Goal: Information Seeking & Learning: Learn about a topic

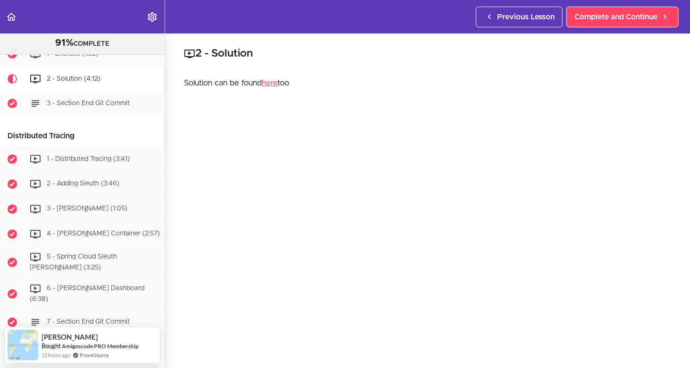
drag, startPoint x: 85, startPoint y: 133, endPoint x: -2, endPoint y: 133, distance: 87.3
click at [0, 133] on html "Autoplay Autocomplete Previous Lesson Complete and Continue Microservices and D…" at bounding box center [345, 188] width 690 height 377
copy div "Distributed Tracing"
click at [85, 150] on div "1 - Distributed Tracing (3:41)" at bounding box center [95, 159] width 140 height 21
click at [85, 153] on div "1 - Distributed Tracing (3:41)" at bounding box center [95, 159] width 140 height 21
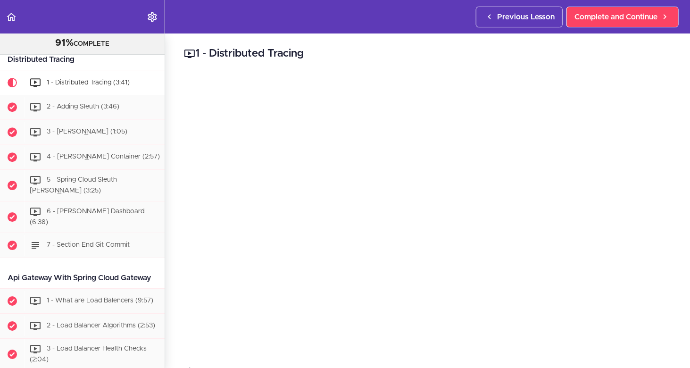
click at [576, 58] on h2 "1 - Distributed Tracing" at bounding box center [427, 54] width 487 height 16
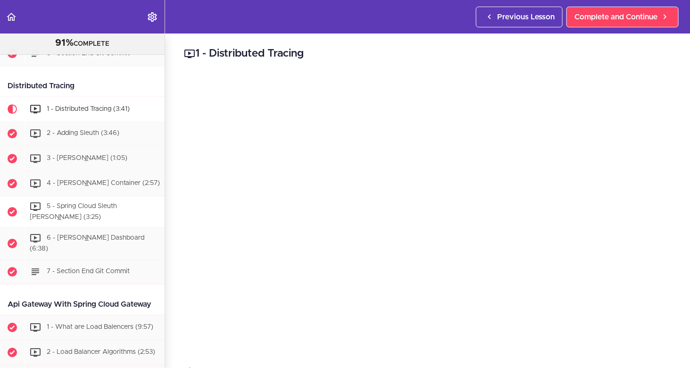
scroll to position [1230, 0]
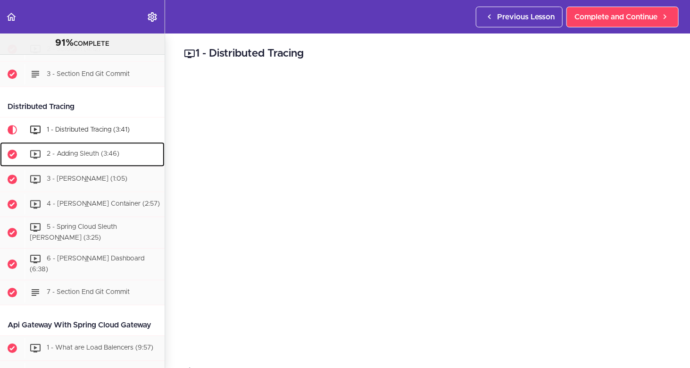
click at [84, 158] on div "2 - Adding Sleuth (3:46)" at bounding box center [95, 154] width 140 height 21
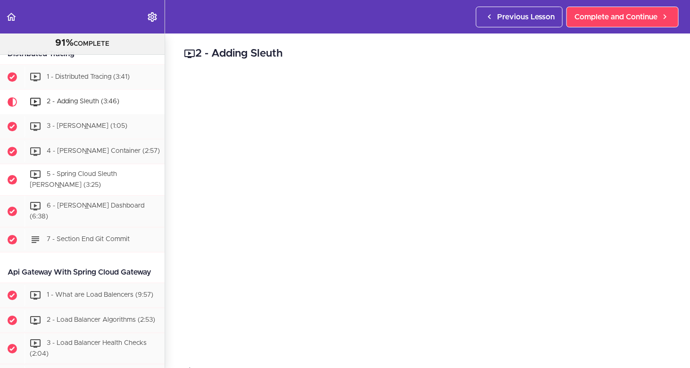
scroll to position [1254, 0]
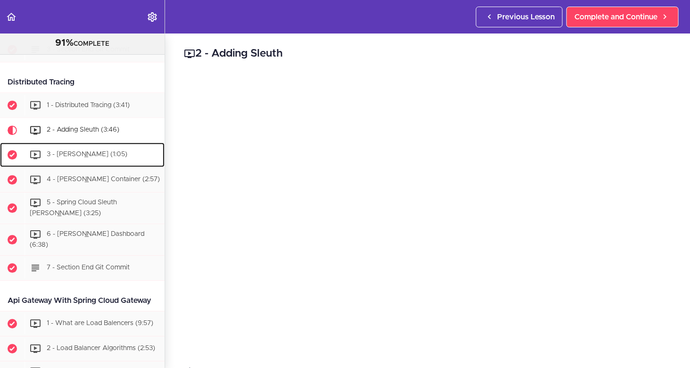
click at [62, 157] on div "3 - Zipkin (1:05)" at bounding box center [95, 154] width 140 height 21
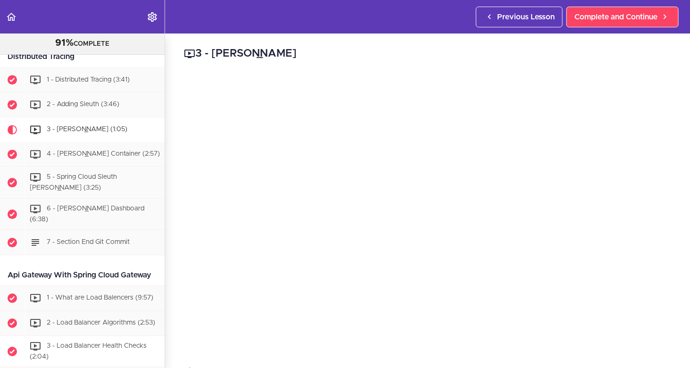
scroll to position [1279, 0]
click at [105, 153] on span "4 - Zipkin Container (2:57)" at bounding box center [103, 154] width 113 height 7
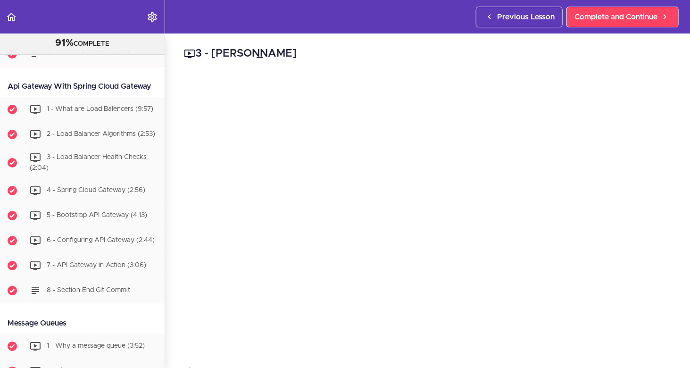
scroll to position [1468, 0]
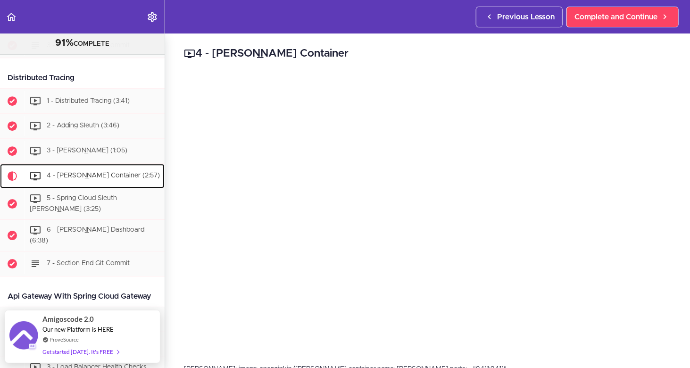
scroll to position [1257, 0]
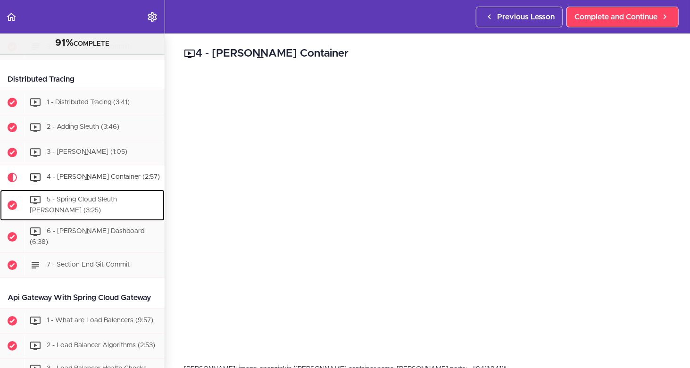
click at [111, 200] on span "5 - Spring Cloud Sleuth Zipkin (3:25)" at bounding box center [73, 205] width 87 height 17
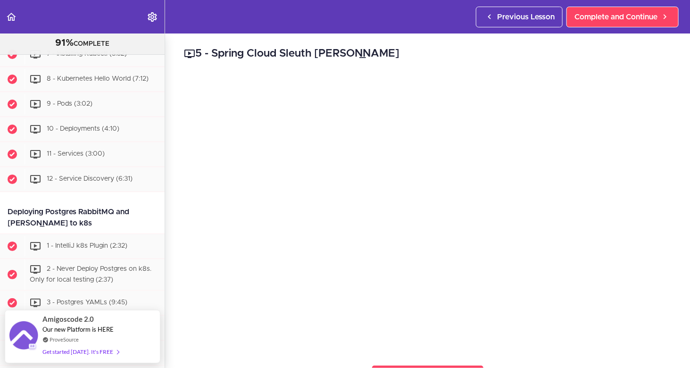
scroll to position [3168, 0]
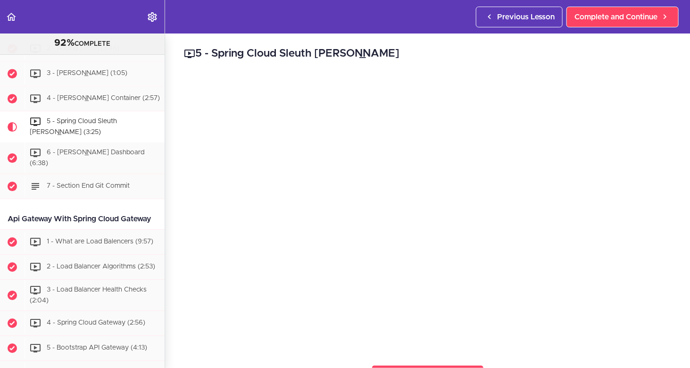
scroll to position [1246, 0]
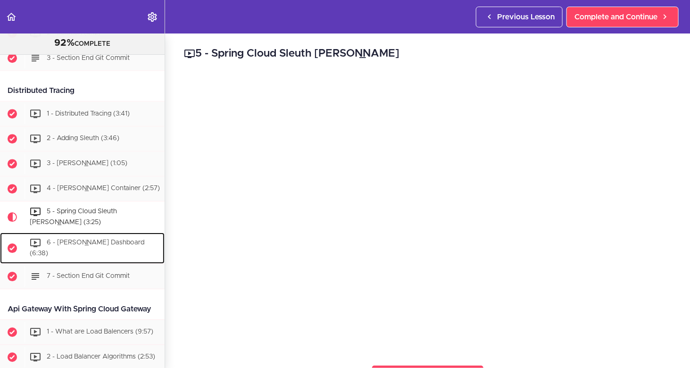
click at [80, 243] on span "6 - Zipkin Dashboard (6:38)" at bounding box center [87, 247] width 115 height 17
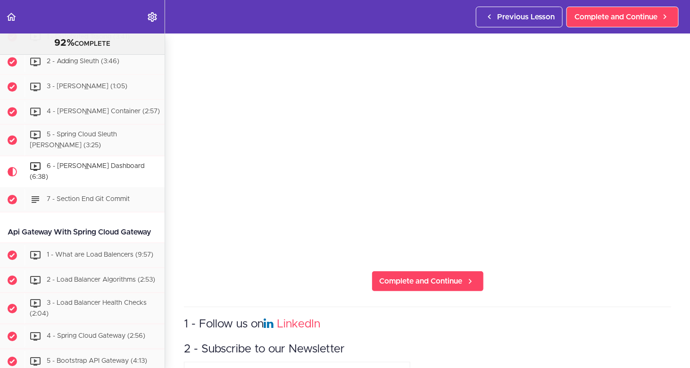
scroll to position [1313, 0]
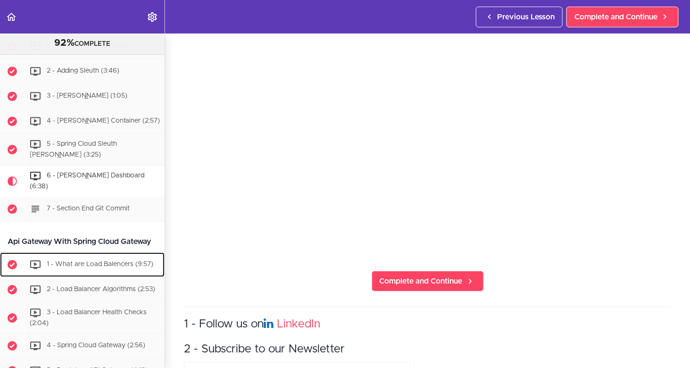
click at [99, 263] on span "1 - What are Load Balencers (9:57)" at bounding box center [100, 264] width 107 height 7
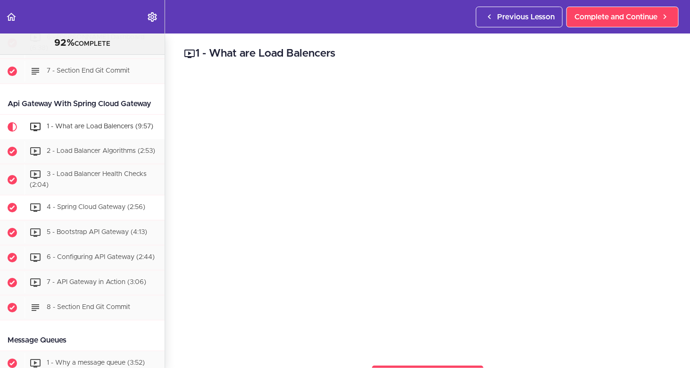
scroll to position [1452, 0]
click at [90, 153] on span "2 - Load Balancer Algorithms (2:53)" at bounding box center [101, 151] width 108 height 7
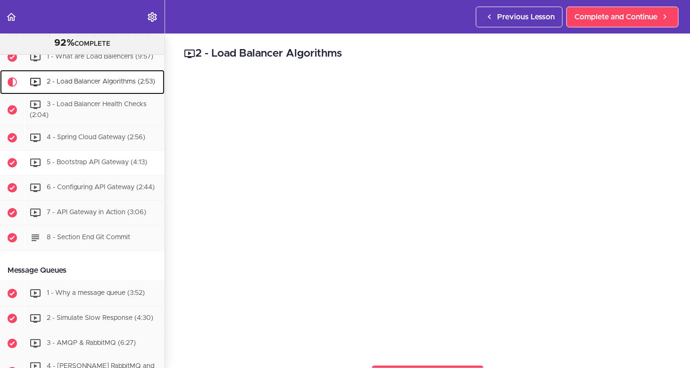
scroll to position [1523, 0]
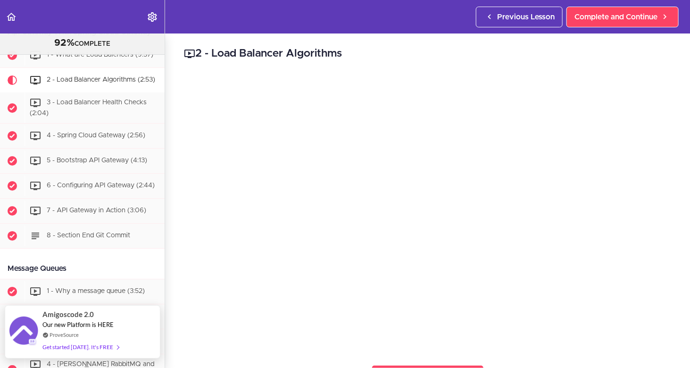
drag, startPoint x: 98, startPoint y: 349, endPoint x: 58, endPoint y: 346, distance: 40.7
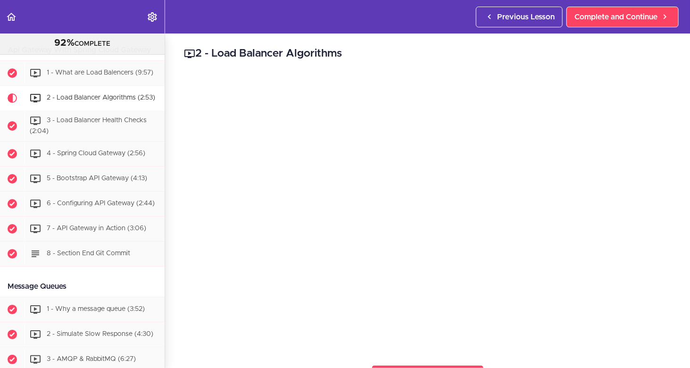
scroll to position [1476, 0]
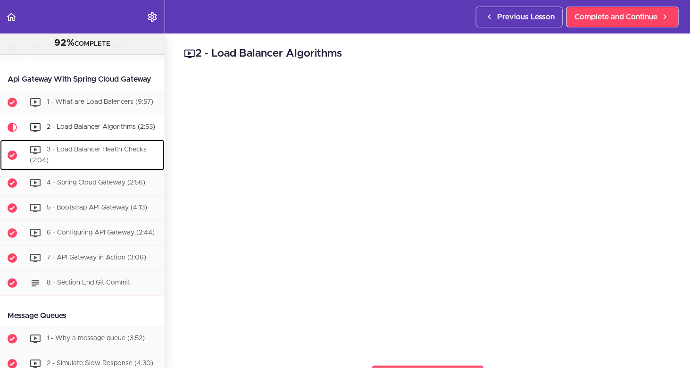
click at [78, 161] on div "3 - Load Balancer Health Checks (2:04)" at bounding box center [95, 155] width 140 height 31
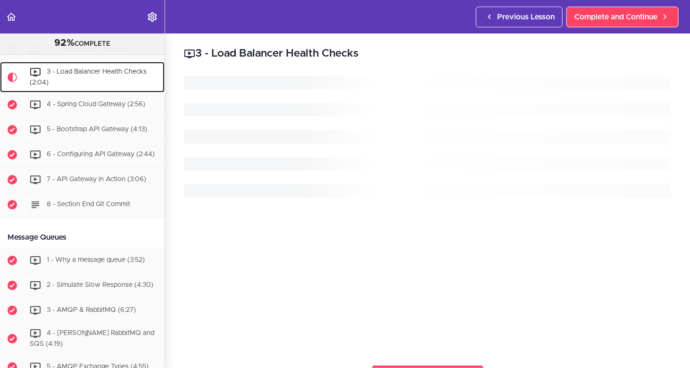
scroll to position [1555, 0]
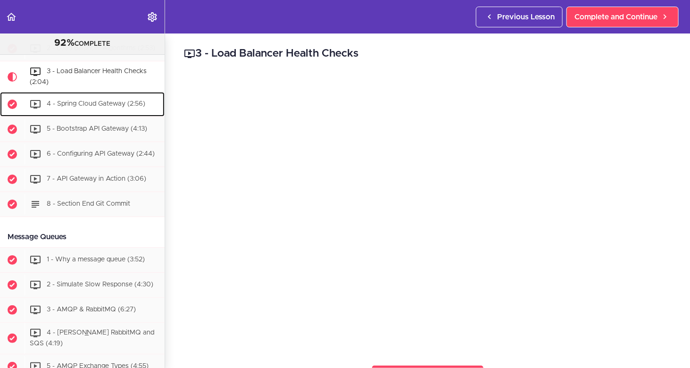
click at [75, 115] on div "4 - Spring Cloud Gateway (2:56)" at bounding box center [95, 104] width 140 height 21
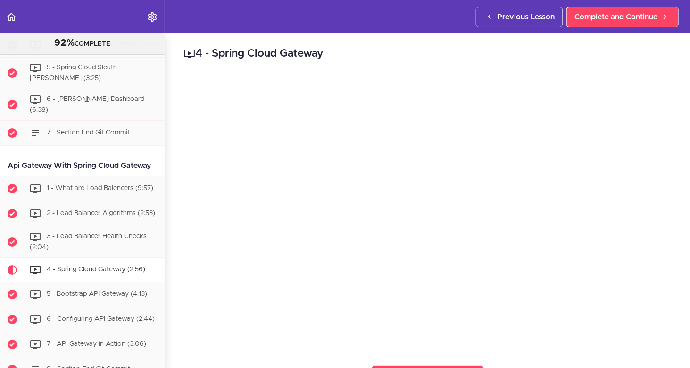
scroll to position [1445, 0]
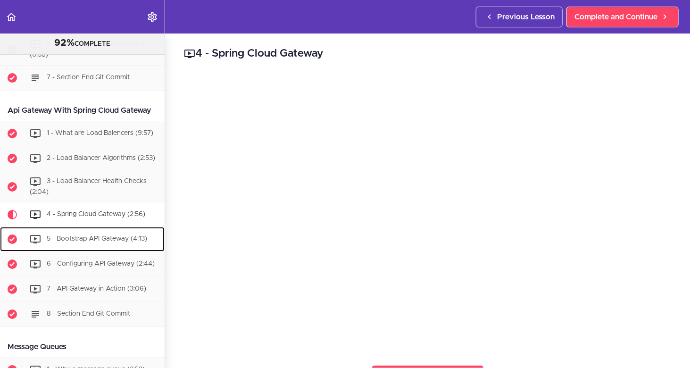
click at [66, 242] on span "5 - Bootstrap API Gateway (4:13)" at bounding box center [97, 239] width 100 height 7
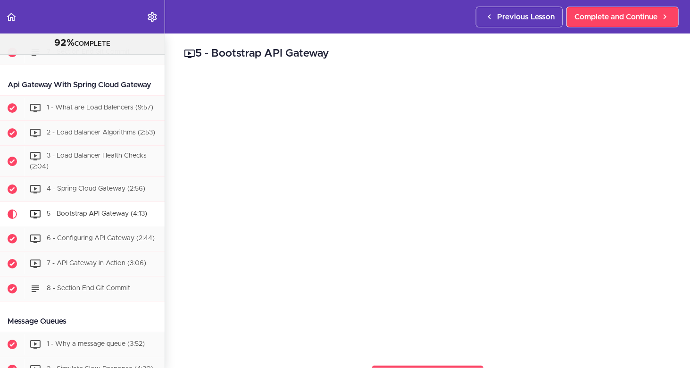
scroll to position [1470, 0]
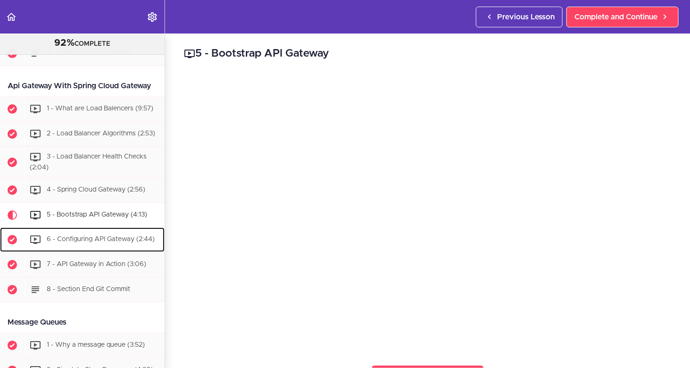
click at [102, 250] on div "6 - Configuring API Gateway (2:44)" at bounding box center [95, 239] width 140 height 21
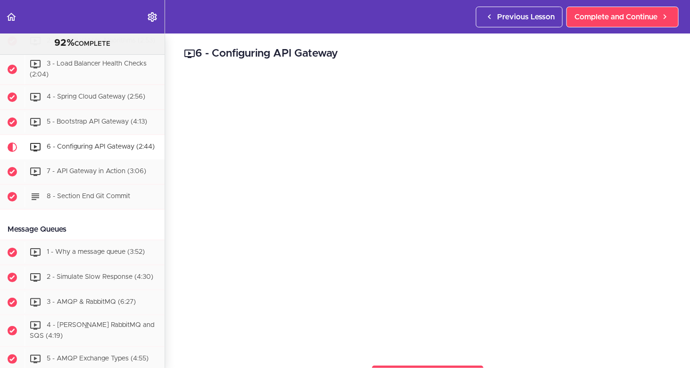
scroll to position [1533, 0]
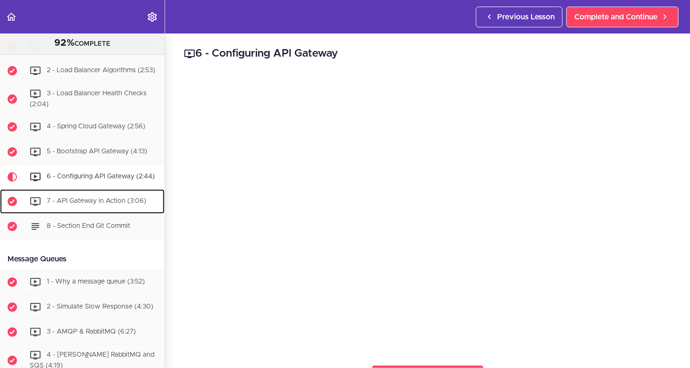
click at [70, 208] on div "7 - API Gateway in Action (3:06)" at bounding box center [95, 201] width 140 height 21
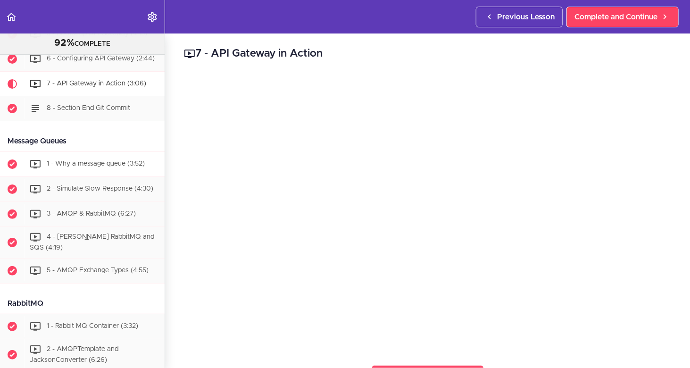
scroll to position [1654, 0]
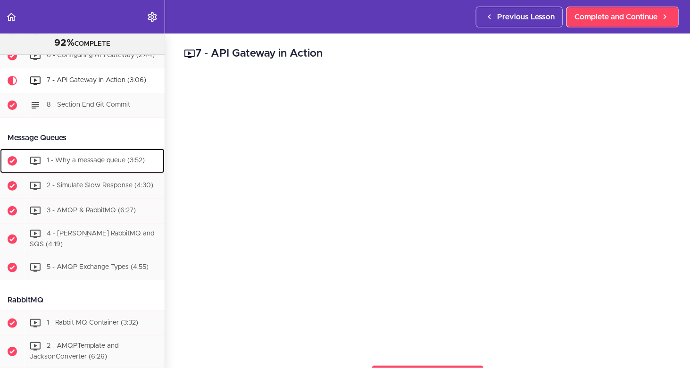
click at [45, 171] on div "1 - Why a message queue (3:52)" at bounding box center [95, 160] width 140 height 21
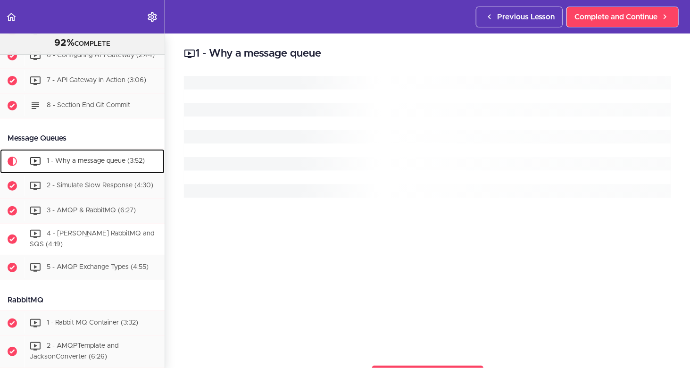
scroll to position [1747, 0]
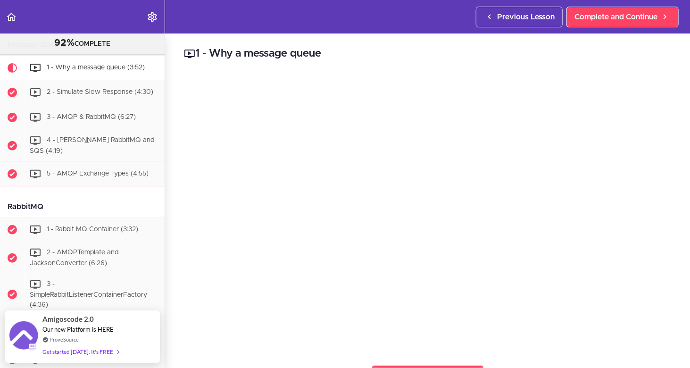
drag, startPoint x: 327, startPoint y: 56, endPoint x: 339, endPoint y: 76, distance: 23.2
click at [163, 33] on body "Autoplay Autocomplete Previous Lesson Complete and Continue Microservices and D…" at bounding box center [345, 188] width 690 height 377
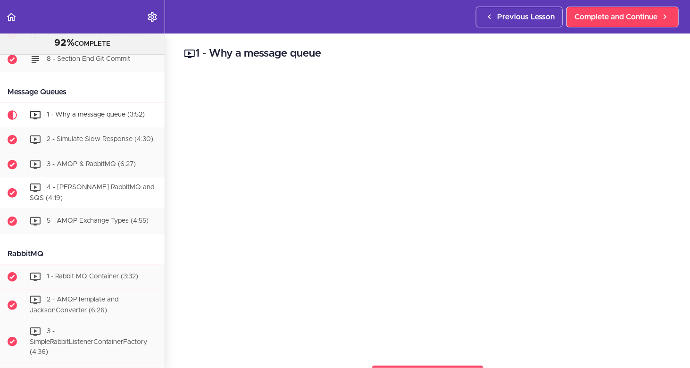
scroll to position [1700, 0]
click at [84, 143] on span "2 - Simulate Slow Response (4:30)" at bounding box center [100, 139] width 107 height 7
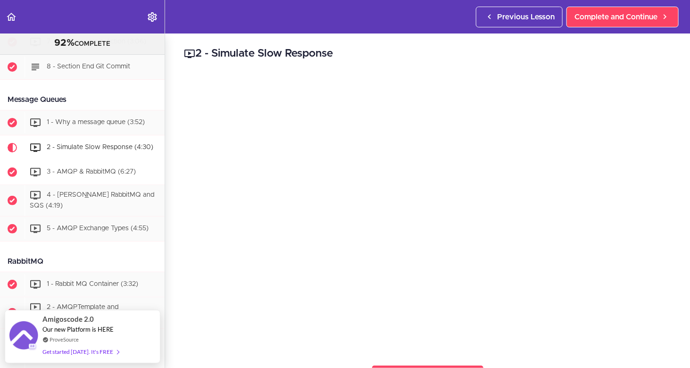
scroll to position [1725, 0]
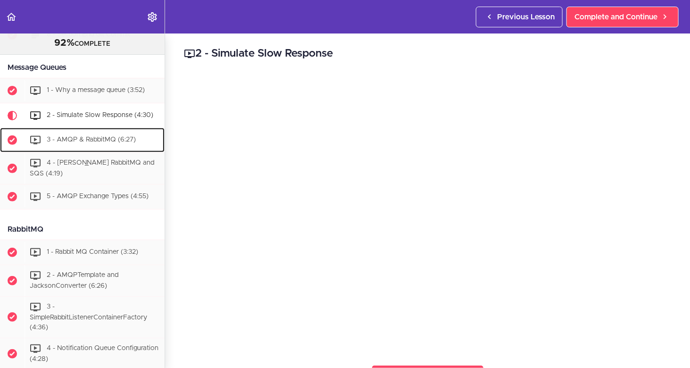
click at [102, 150] on div "3 - AMQP & RabbitMQ (6:27)" at bounding box center [95, 140] width 140 height 21
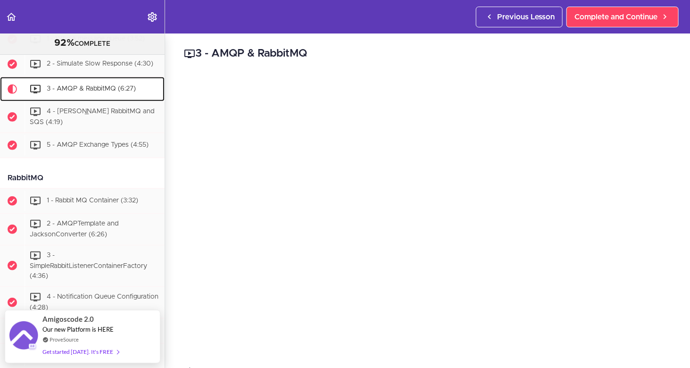
scroll to position [1750, 0]
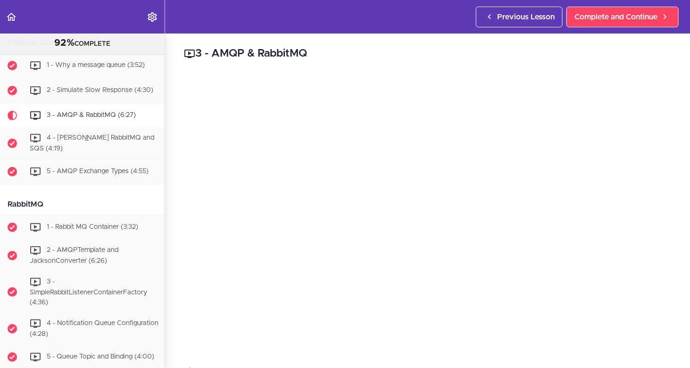
click at [367, 42] on div "3 - AMQP & RabbitMQ Links https://www.rabbitmq.com/tutorials/amqp-concepts.html…" at bounding box center [427, 200] width 525 height 334
click at [89, 150] on span "4 - Kafka RabbitMQ and SQS (4:19)" at bounding box center [92, 143] width 125 height 17
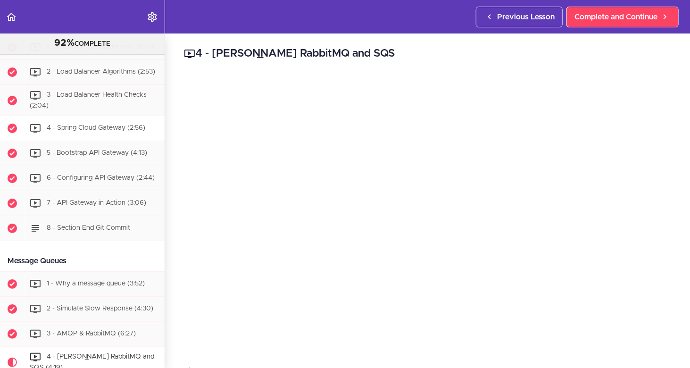
scroll to position [1720, 0]
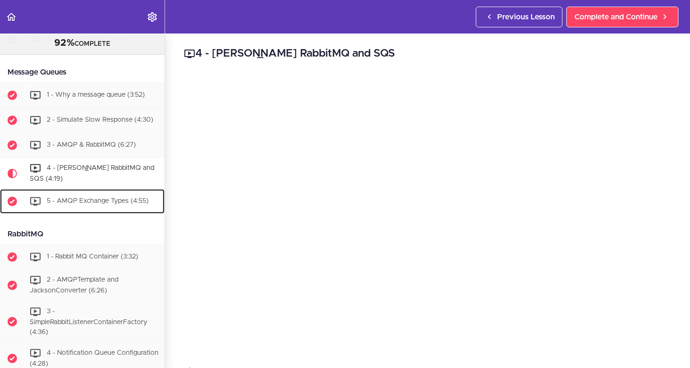
click at [56, 199] on div "5 - AMQP Exchange Types (4:55)" at bounding box center [95, 201] width 140 height 21
click at [62, 203] on span "5 - AMQP Exchange Types (4:55)" at bounding box center [98, 201] width 102 height 7
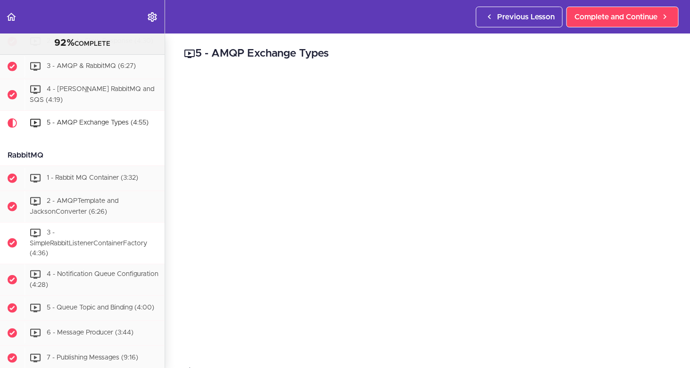
scroll to position [1752, 0]
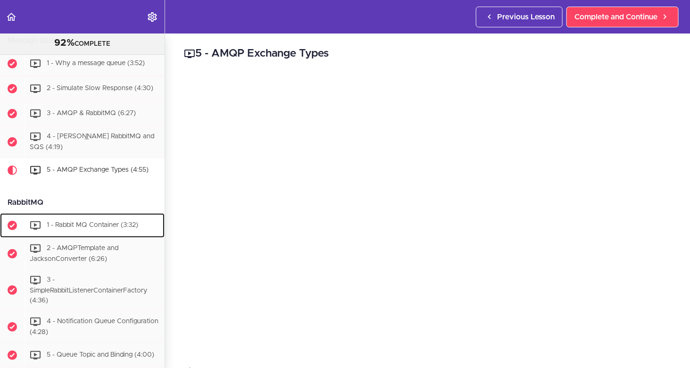
click at [94, 227] on span "1 - Rabbit MQ Container (3:32)" at bounding box center [92, 225] width 91 height 7
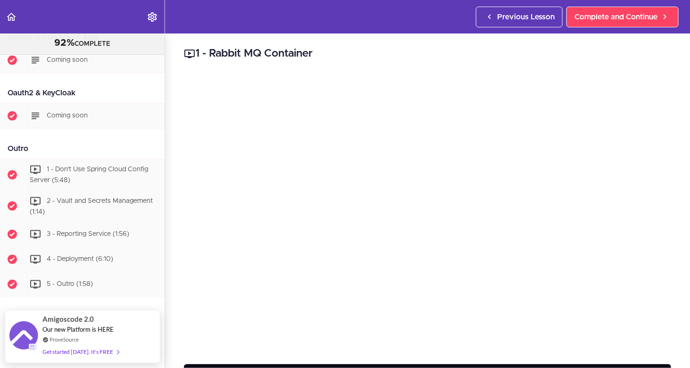
scroll to position [5387, 0]
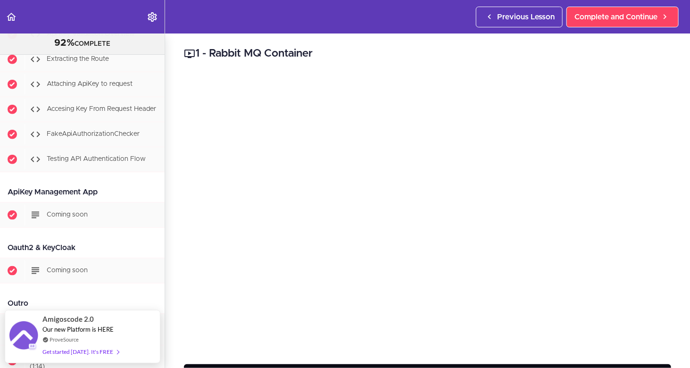
scroll to position [5292, 0]
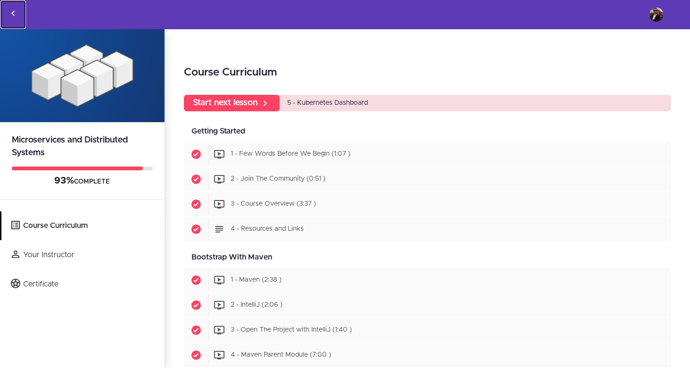
click at [13, 12] on icon "Back to courses" at bounding box center [13, 13] width 11 height 11
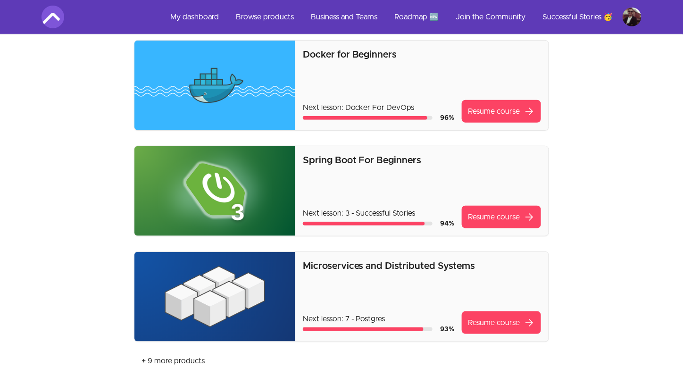
scroll to position [283, 0]
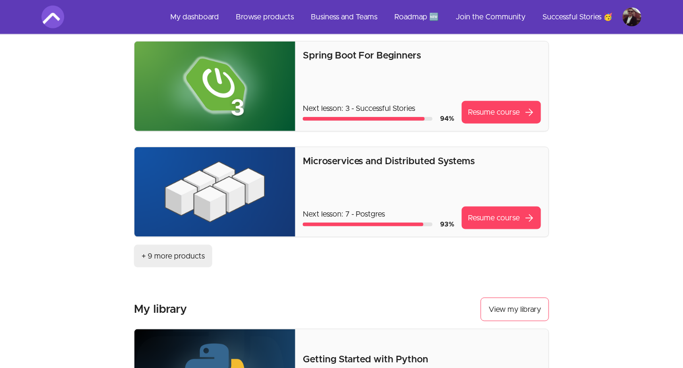
click at [181, 254] on link "+ 9 more products" at bounding box center [173, 256] width 78 height 23
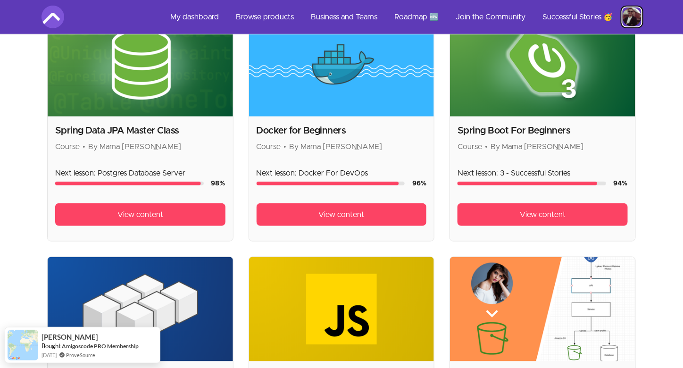
scroll to position [215, 0]
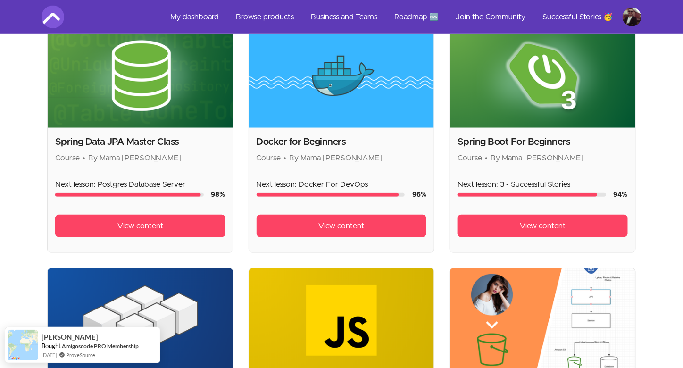
click at [311, 138] on h2 "Docker for Beginners" at bounding box center [342, 141] width 170 height 13
click at [322, 108] on img at bounding box center [341, 76] width 185 height 104
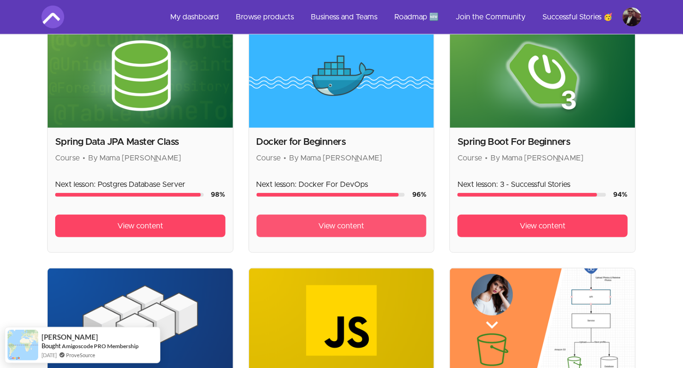
click at [340, 216] on link "View content" at bounding box center [342, 226] width 170 height 23
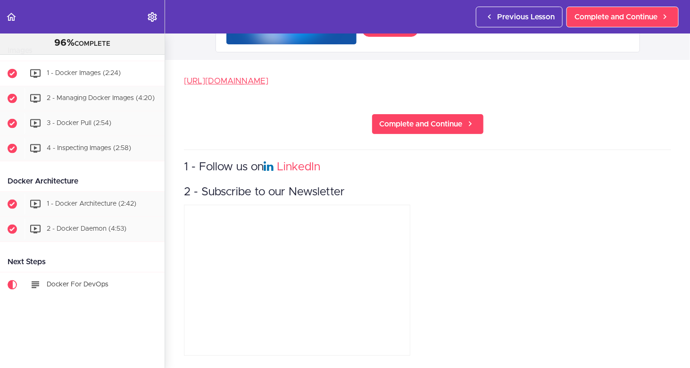
scroll to position [559, 0]
drag, startPoint x: 502, startPoint y: 82, endPoint x: 478, endPoint y: 77, distance: 24.6
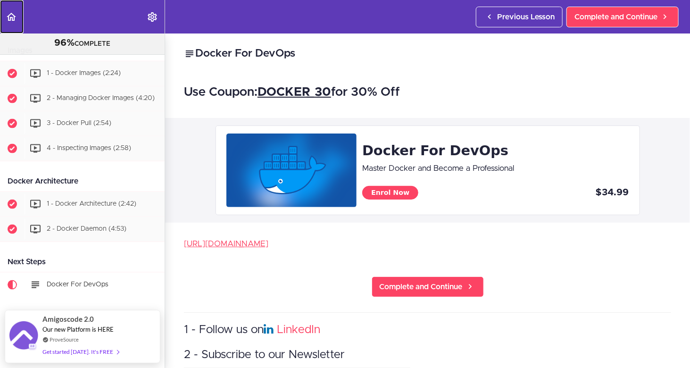
click at [9, 12] on icon "Back to course curriculum" at bounding box center [11, 16] width 11 height 11
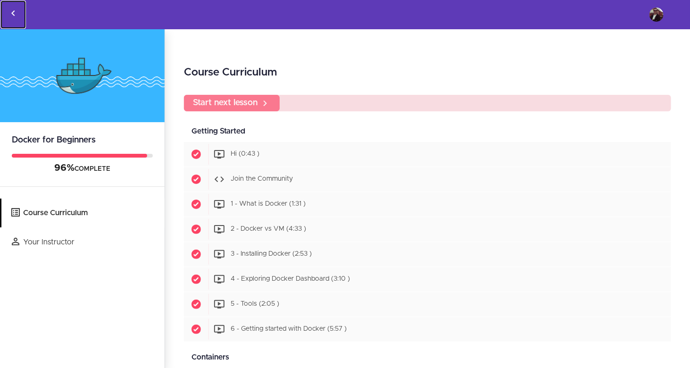
click at [8, 12] on icon "Back to courses" at bounding box center [13, 13] width 11 height 11
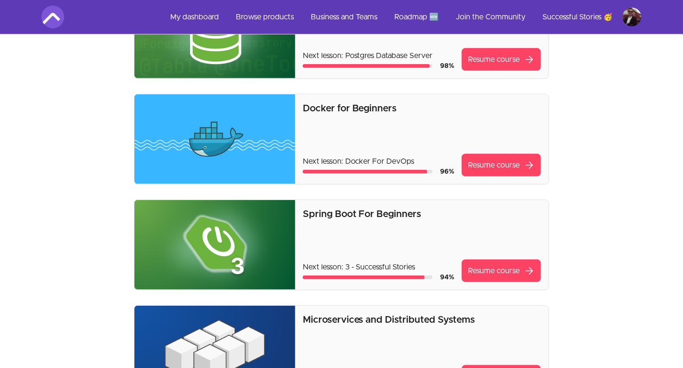
scroll to position [283, 0]
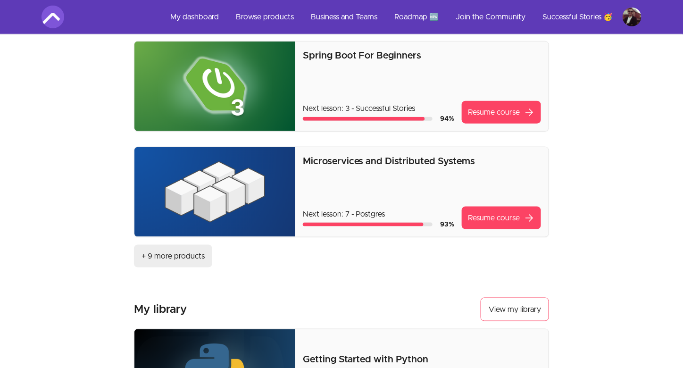
click at [184, 257] on link "+ 9 more products" at bounding box center [173, 256] width 78 height 23
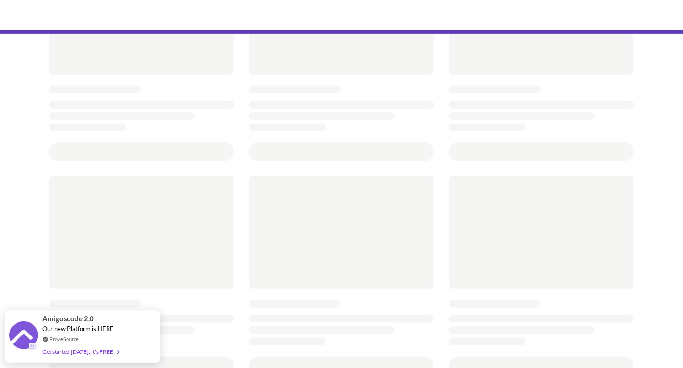
scroll to position [141, 0]
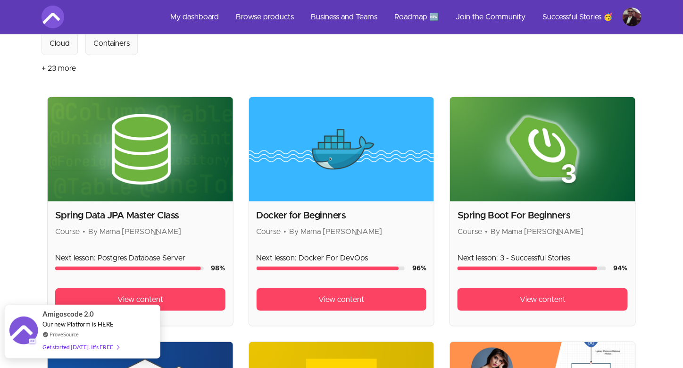
click at [74, 347] on div "Get started [DATE]. It's FREE" at bounding box center [80, 346] width 76 height 11
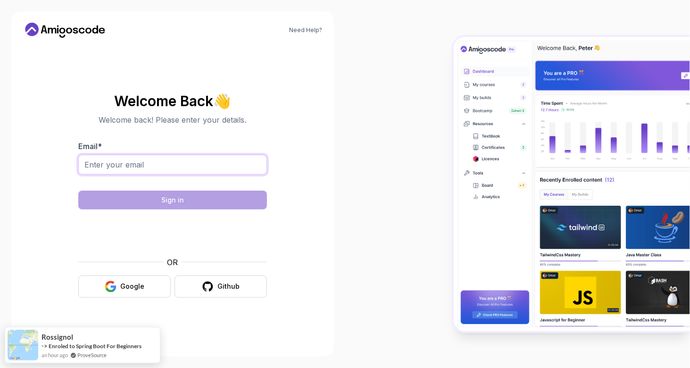
click at [131, 166] on input "Email *" at bounding box center [172, 165] width 189 height 20
click at [124, 167] on input "Email *" at bounding box center [172, 165] width 189 height 20
click at [332, 82] on div "Need Help? Welcome Back 👋 Welcome back! Please enter your details. Email * Sign…" at bounding box center [172, 183] width 323 height 345
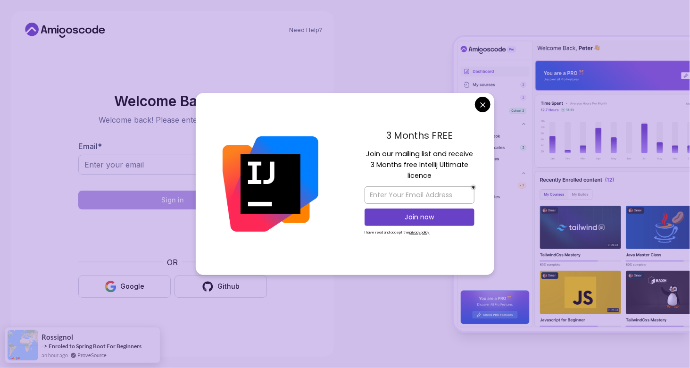
click at [499, 90] on img at bounding box center [572, 184] width 236 height 294
click at [482, 104] on body "Need Help? Welcome Back 👋 Welcome back! Please enter your details. Email * Sign…" at bounding box center [345, 184] width 690 height 368
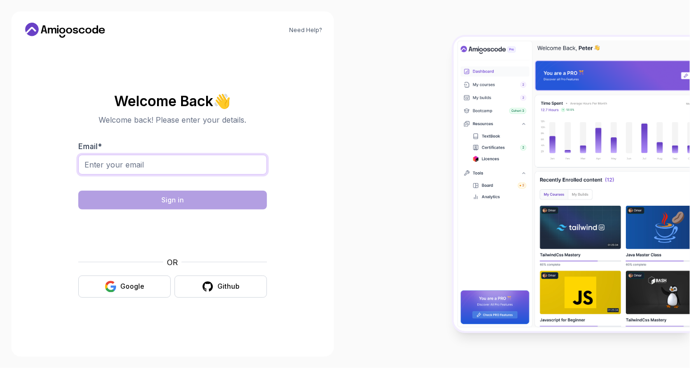
click at [141, 164] on input "Email *" at bounding box center [172, 165] width 189 height 20
